Goal: Task Accomplishment & Management: Manage account settings

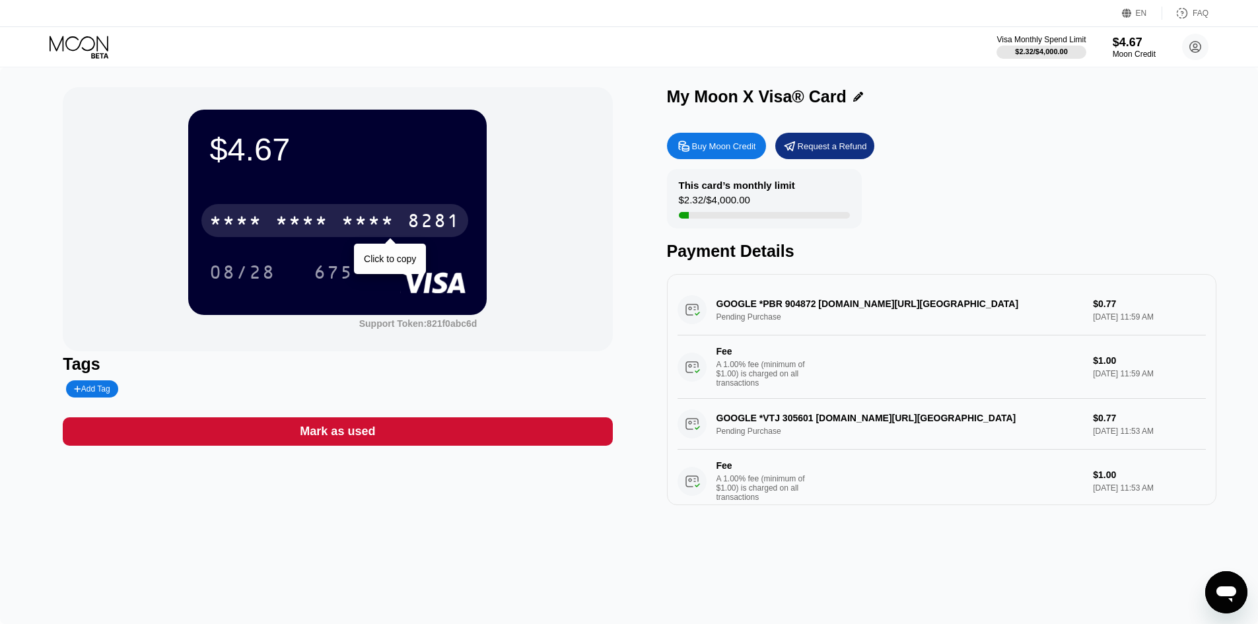
click at [374, 221] on div "* * * *" at bounding box center [367, 222] width 53 height 21
click at [281, 223] on div "6500" at bounding box center [301, 222] width 53 height 21
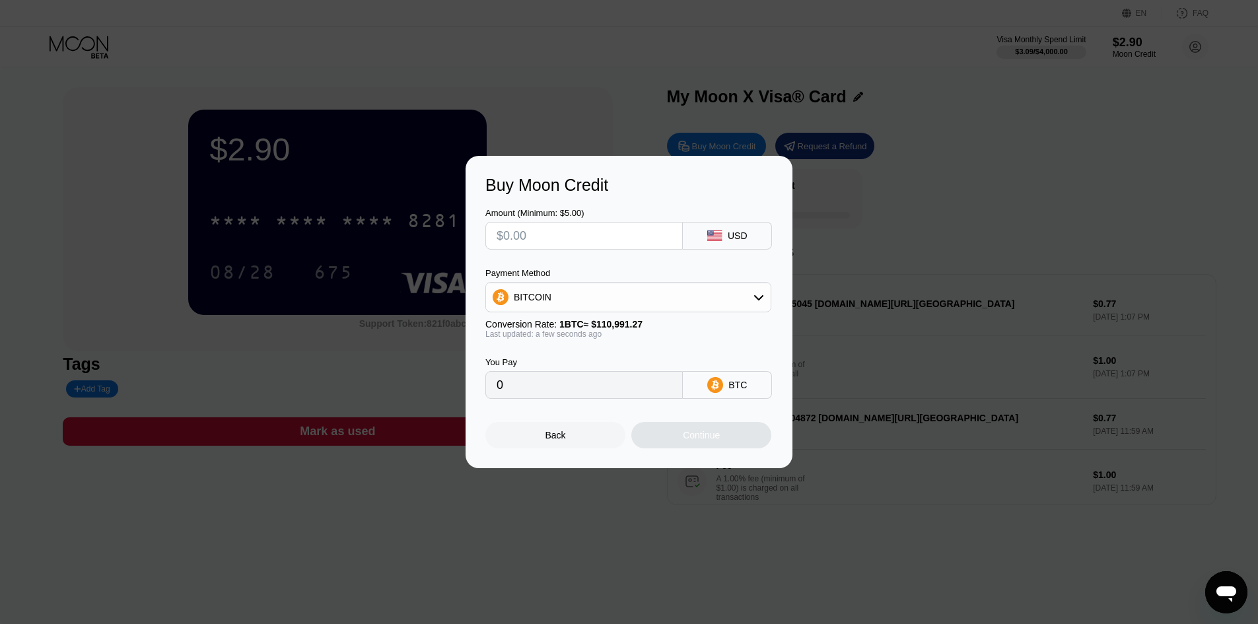
drag, startPoint x: 543, startPoint y: 448, endPoint x: 582, endPoint y: 425, distance: 45.3
click at [543, 448] on div "Back" at bounding box center [555, 435] width 140 height 26
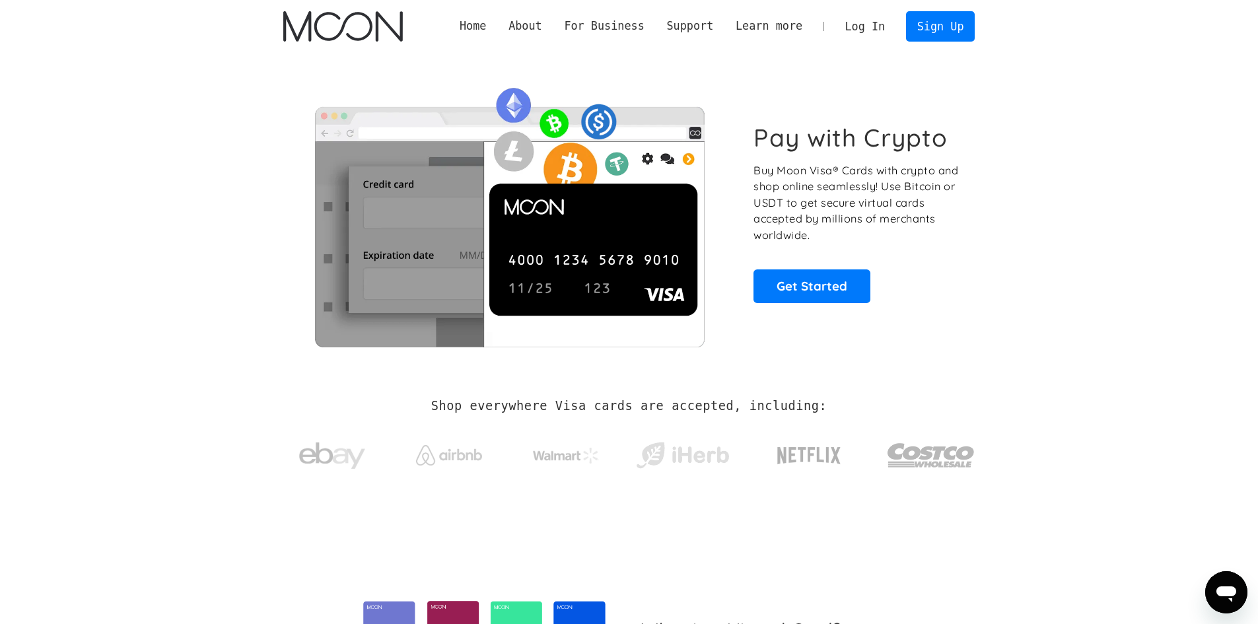
click at [850, 26] on link "Log In" at bounding box center [865, 26] width 62 height 29
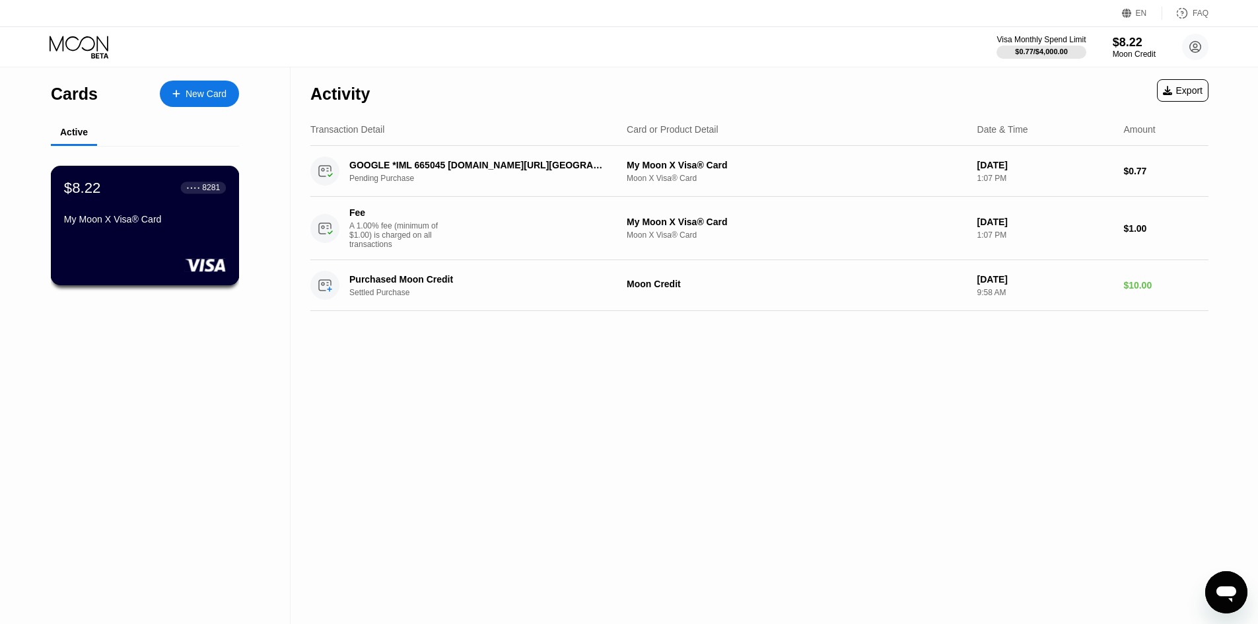
click at [195, 246] on div "$8.22 ● ● ● ● 8281 My Moon X Visa® Card" at bounding box center [145, 226] width 189 height 120
